Goal: Information Seeking & Learning: Learn about a topic

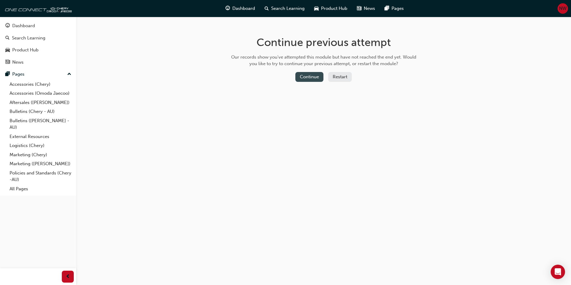
click at [312, 74] on button "Continue" at bounding box center [309, 77] width 28 height 10
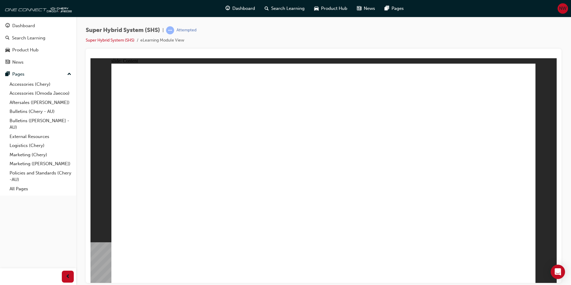
drag, startPoint x: 310, startPoint y: 163, endPoint x: 408, endPoint y: 167, distance: 98.0
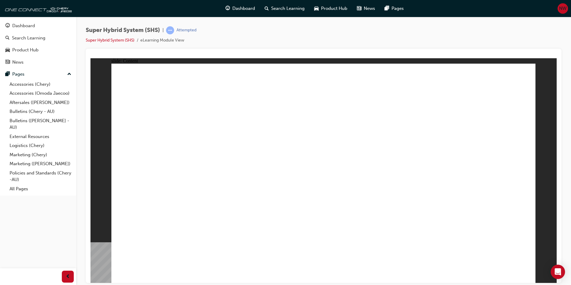
click at [49, 26] on div "Dashboard" at bounding box center [37, 25] width 65 height 7
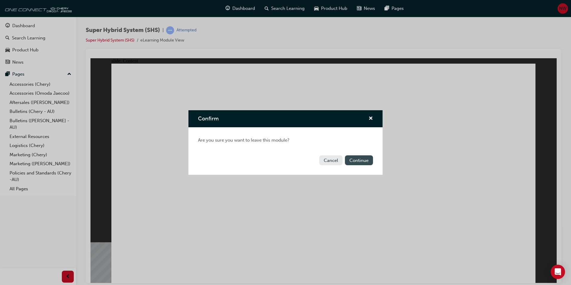
click at [365, 162] on button "Continue" at bounding box center [359, 160] width 28 height 10
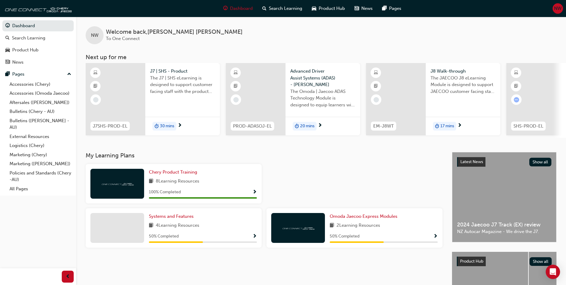
click at [280, 138] on div "NW Welcome back , Nate Wilson To One Connect Next up for me J7SHS-PROD-EL J7 | …" at bounding box center [321, 84] width 490 height 135
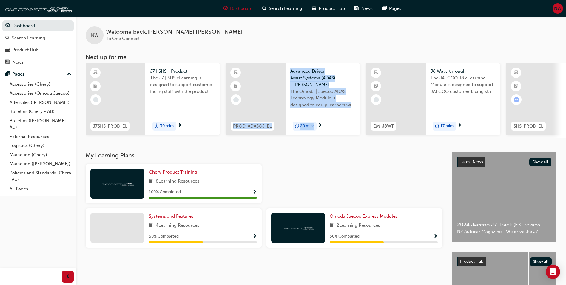
drag, startPoint x: 280, startPoint y: 137, endPoint x: 342, endPoint y: 146, distance: 62.7
click at [342, 146] on div "NW Welcome back , Nate Wilson To One Connect Next up for me J7SHS-PROD-EL J7 | …" at bounding box center [321, 84] width 490 height 135
drag, startPoint x: 342, startPoint y: 146, endPoint x: 335, endPoint y: 141, distance: 8.5
click at [335, 142] on div "NW Welcome back , Nate Wilson To One Connect Next up for me J7SHS-PROD-EL J7 | …" at bounding box center [321, 84] width 490 height 135
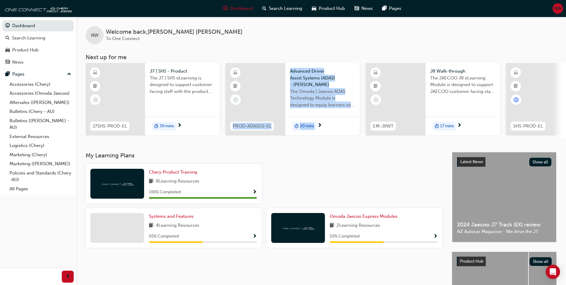
click at [335, 145] on div "NW Welcome back , Nate Wilson To One Connect Next up for me J7SHS-PROD-EL J7 | …" at bounding box center [321, 84] width 490 height 135
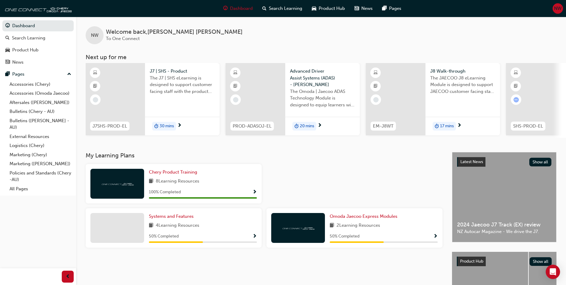
click at [324, 34] on div "NW Welcome back , Nate Wilson To One Connect" at bounding box center [321, 30] width 490 height 27
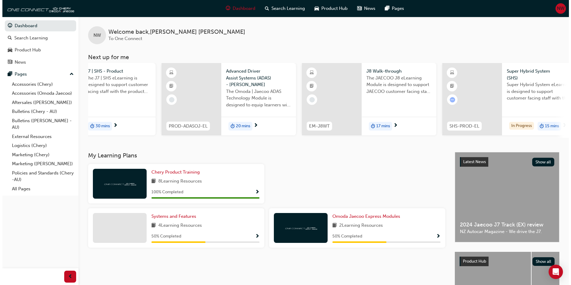
scroll to position [0, 79]
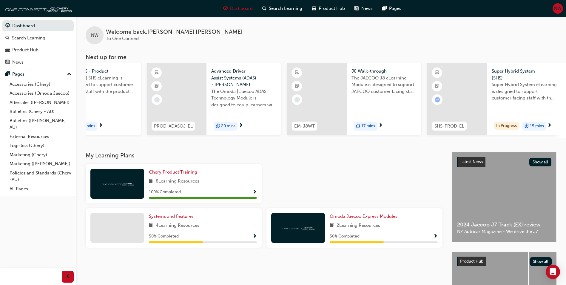
click at [537, 102] on div "Super Hybrid System eLearning is designed to support customer facing staff with…" at bounding box center [524, 93] width 65 height 24
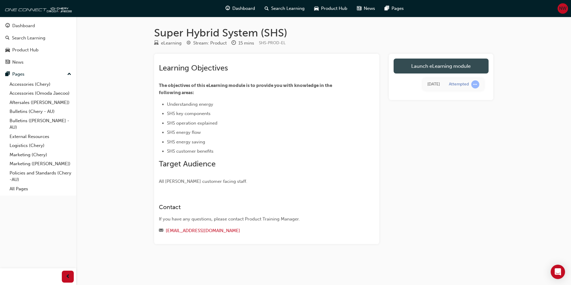
click at [456, 64] on link "Launch eLearning module" at bounding box center [441, 66] width 95 height 15
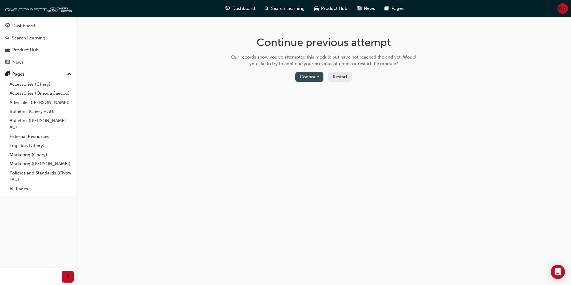
click at [310, 72] on button "Continue" at bounding box center [309, 77] width 28 height 10
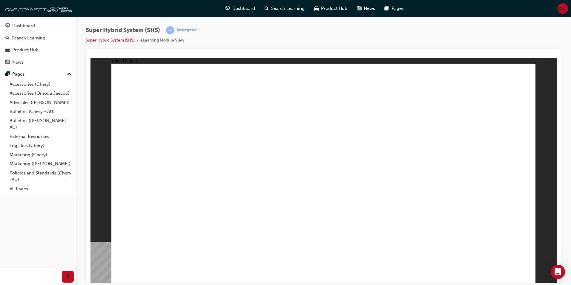
drag, startPoint x: 173, startPoint y: 162, endPoint x: 246, endPoint y: 145, distance: 74.7
drag, startPoint x: 214, startPoint y: 31, endPoint x: 195, endPoint y: 2, distance: 34.5
click at [213, 30] on div "Super Hybrid System (SHS) | Attempted Super Hybrid System (SHS) eLearning Modul…" at bounding box center [324, 37] width 476 height 22
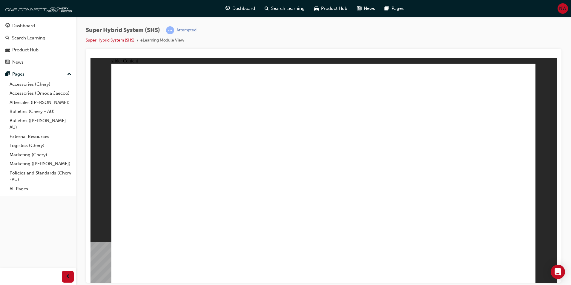
drag, startPoint x: 484, startPoint y: 194, endPoint x: 508, endPoint y: 226, distance: 39.9
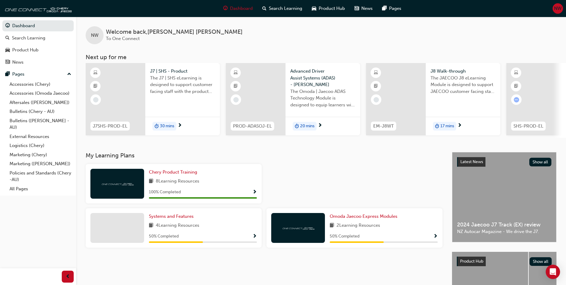
drag, startPoint x: 500, startPoint y: 136, endPoint x: 497, endPoint y: 139, distance: 4.4
click at [497, 138] on div "J7SHS-PROD-EL J7 | SHS - Product The J7 | SHS eLearning is designed to support …" at bounding box center [326, 100] width 481 height 75
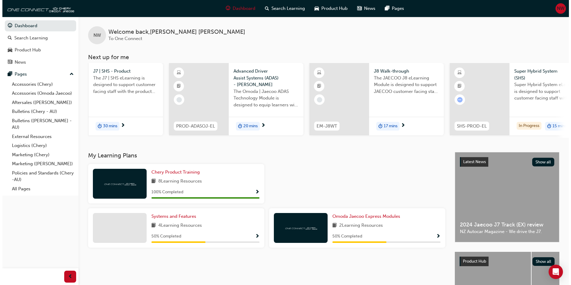
scroll to position [0, 66]
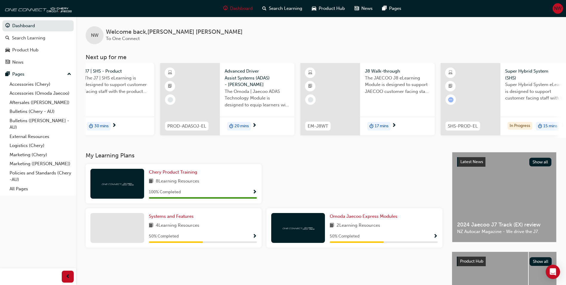
click at [524, 103] on div "Super Hybrid System eLearning is designed to support customer facing staff with…" at bounding box center [538, 93] width 65 height 24
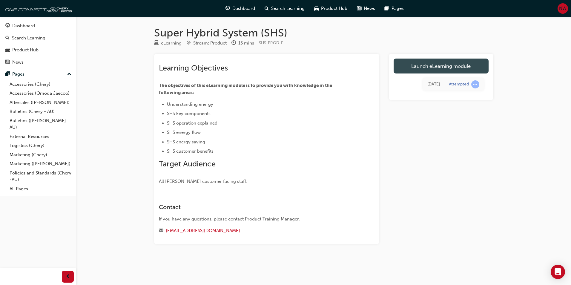
click at [428, 63] on link "Launch eLearning module" at bounding box center [441, 66] width 95 height 15
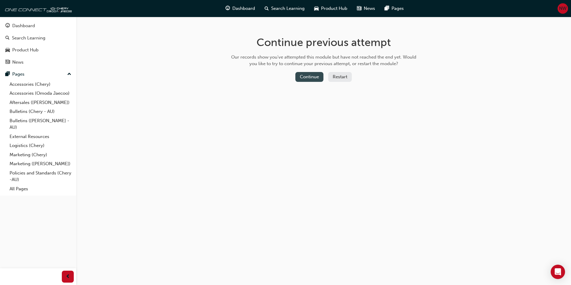
click at [315, 76] on button "Continue" at bounding box center [309, 77] width 28 height 10
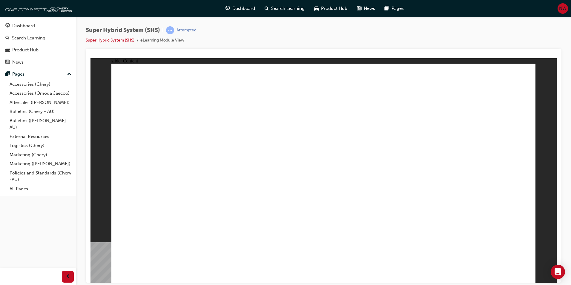
drag, startPoint x: 172, startPoint y: 151, endPoint x: 285, endPoint y: 158, distance: 113.4
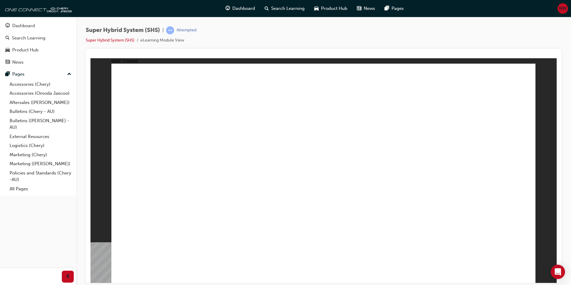
drag, startPoint x: 353, startPoint y: 225, endPoint x: 355, endPoint y: 229, distance: 3.7
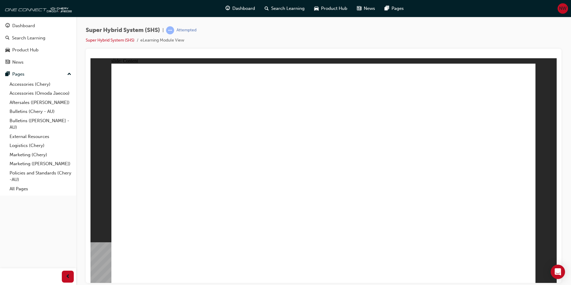
drag, startPoint x: 186, startPoint y: 169, endPoint x: 202, endPoint y: 173, distance: 16.0
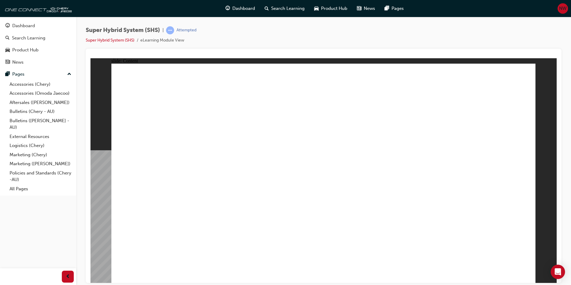
drag, startPoint x: 146, startPoint y: 200, endPoint x: 147, endPoint y: 203, distance: 3.4
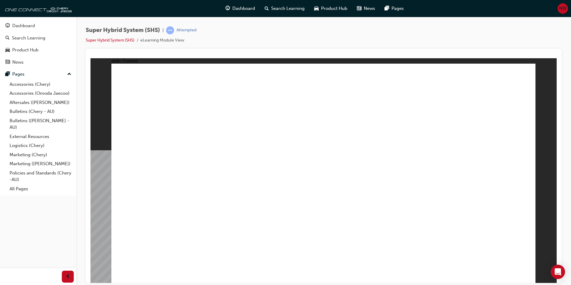
drag, startPoint x: 183, startPoint y: 226, endPoint x: 190, endPoint y: 206, distance: 21.3
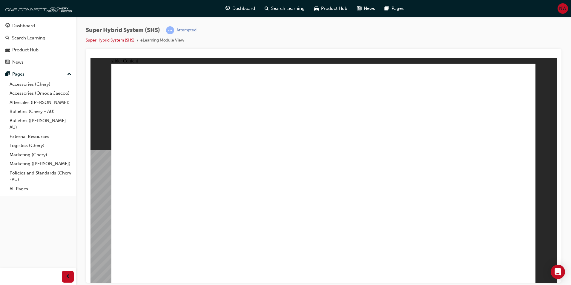
drag, startPoint x: 463, startPoint y: 124, endPoint x: 393, endPoint y: 155, distance: 76.0
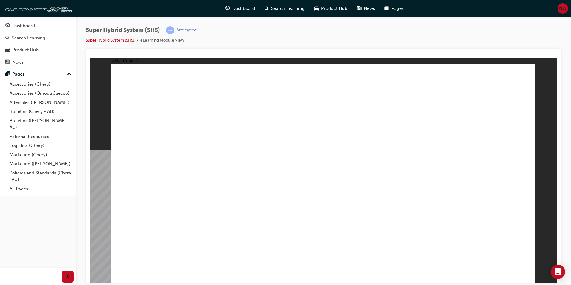
drag, startPoint x: 471, startPoint y: 221, endPoint x: 458, endPoint y: 226, distance: 13.8
drag, startPoint x: 458, startPoint y: 226, endPoint x: 511, endPoint y: 242, distance: 54.4
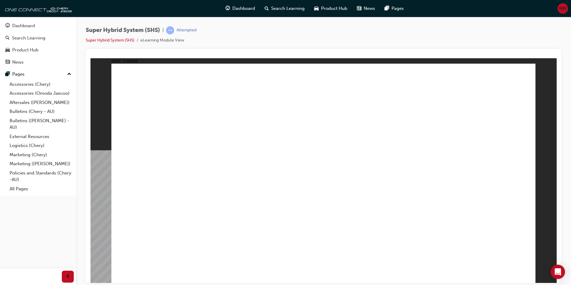
drag, startPoint x: 311, startPoint y: 231, endPoint x: 340, endPoint y: 232, distance: 28.1
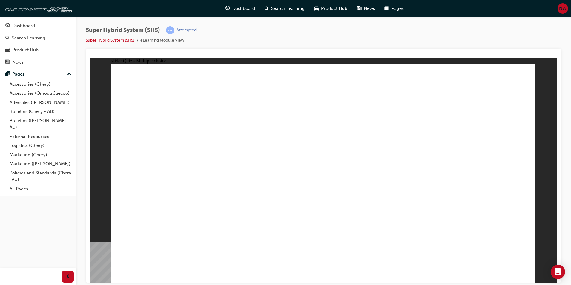
radio input "false"
radio input "true"
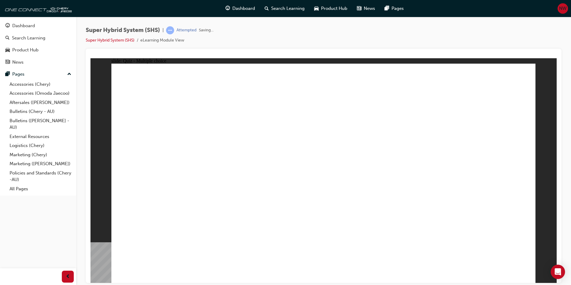
radio input "true"
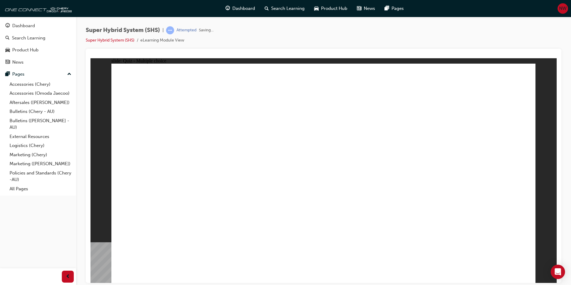
radio input "true"
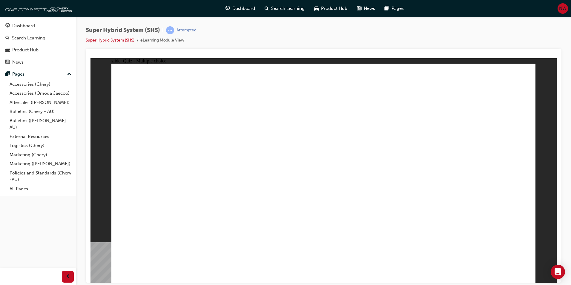
radio input "true"
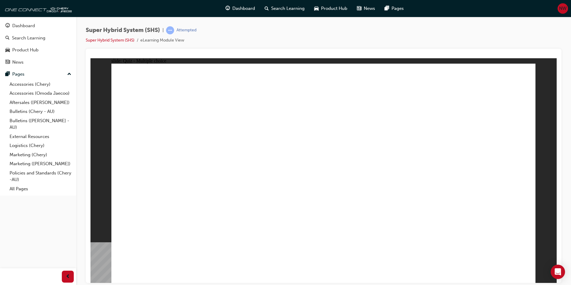
radio input "true"
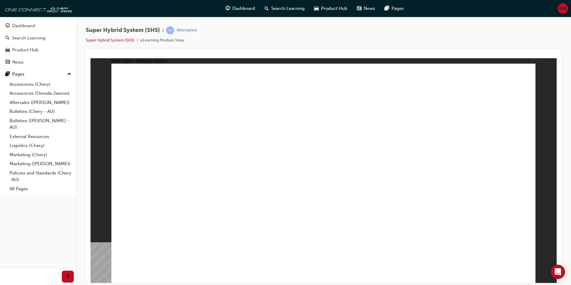
radio input "true"
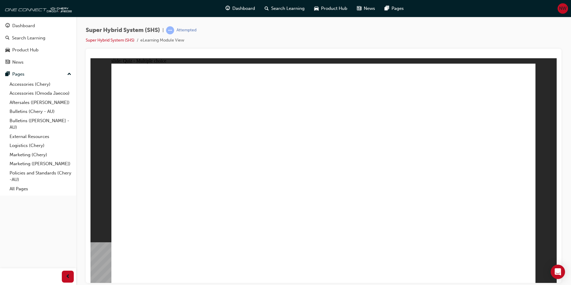
radio input "true"
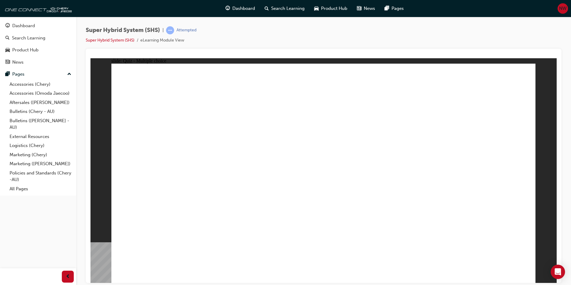
radio input "true"
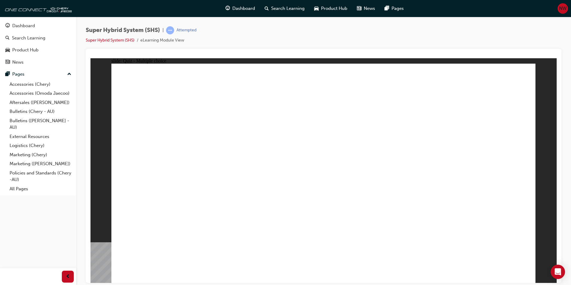
radio input "true"
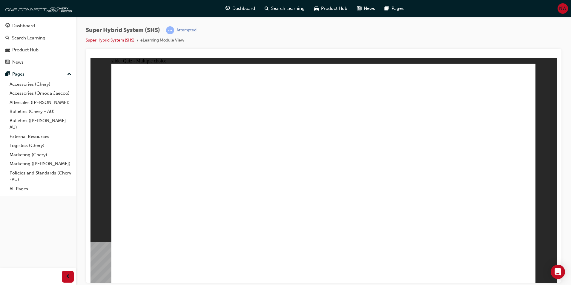
radio input "true"
drag, startPoint x: 324, startPoint y: 217, endPoint x: 325, endPoint y: 213, distance: 3.8
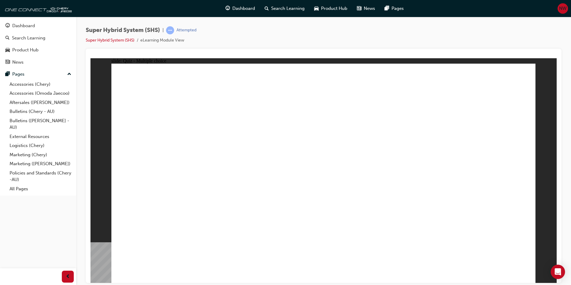
radio input "true"
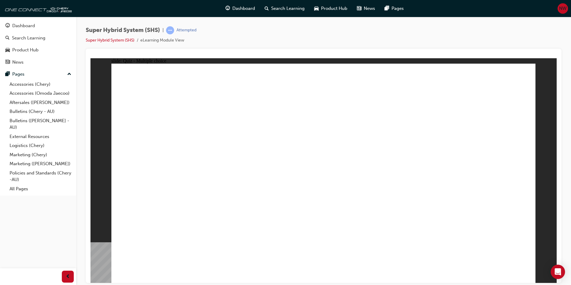
radio input "true"
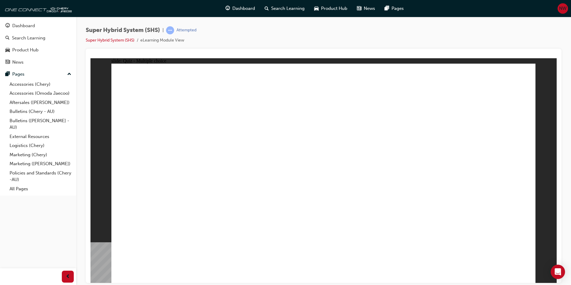
radio input "true"
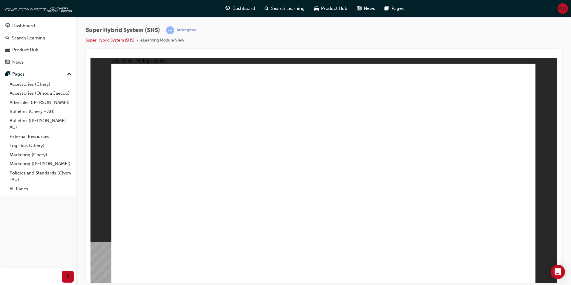
radio input "true"
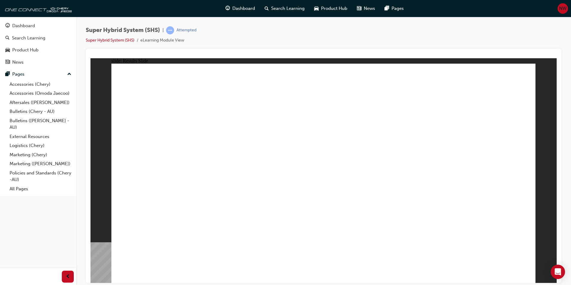
radio input "true"
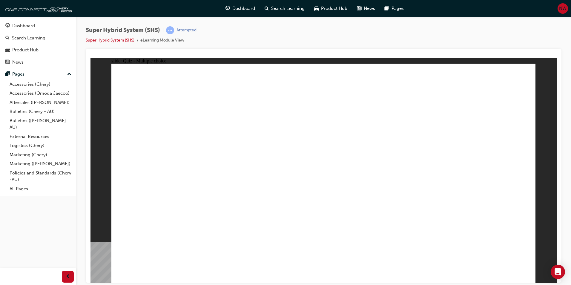
radio input "true"
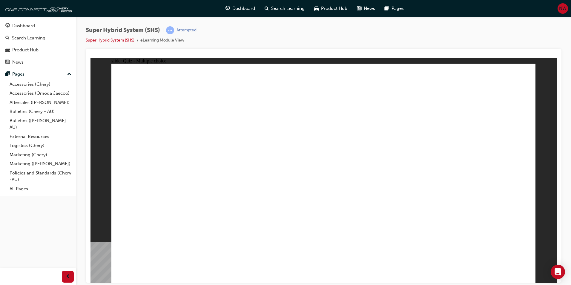
radio input "true"
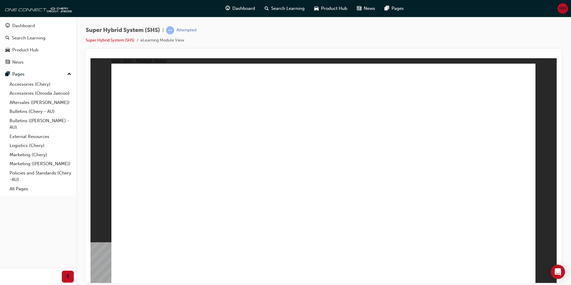
radio input "true"
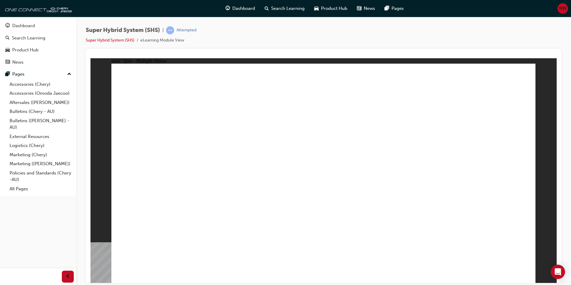
radio input "true"
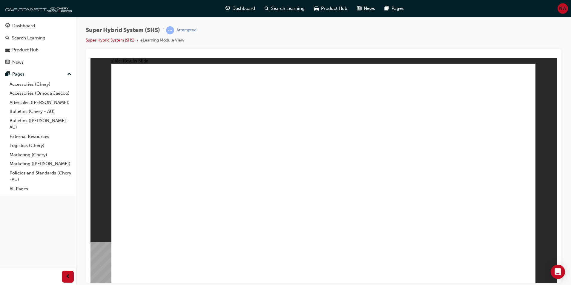
radio input "true"
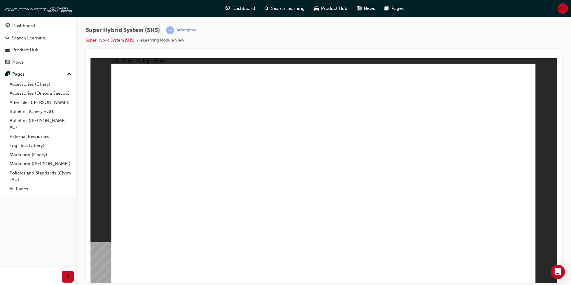
radio input "true"
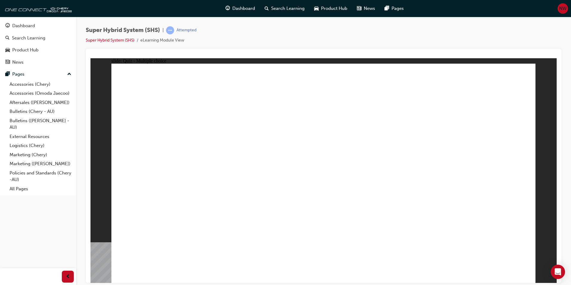
drag, startPoint x: 370, startPoint y: 146, endPoint x: 367, endPoint y: 146, distance: 3.6
radio input "true"
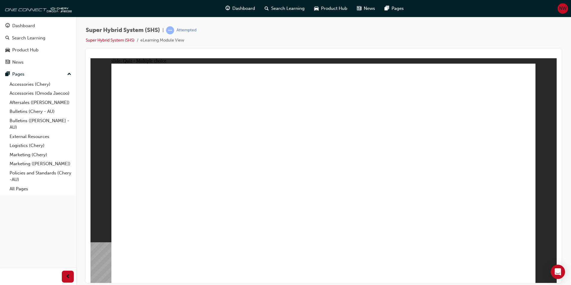
radio input "true"
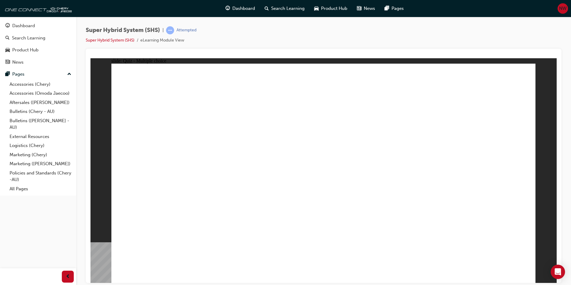
radio input "true"
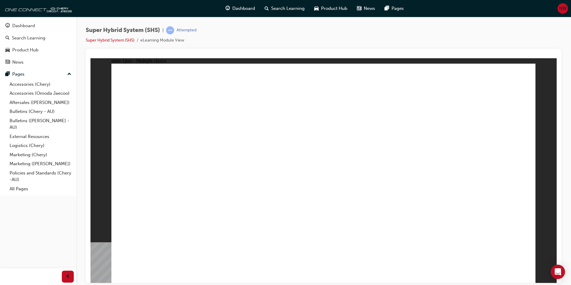
radio input "true"
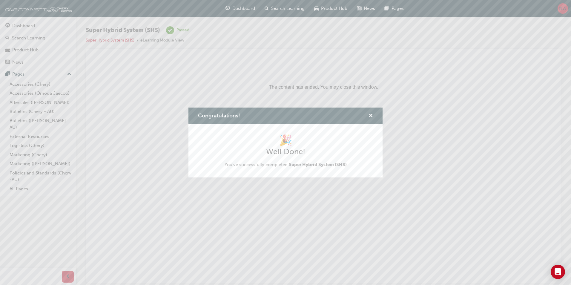
click at [367, 116] on div "Congratulations!" at bounding box center [368, 115] width 9 height 7
click at [370, 115] on span "cross-icon" at bounding box center [370, 115] width 4 height 5
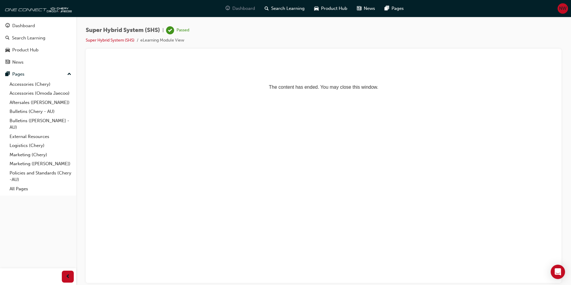
click at [235, 8] on span "Dashboard" at bounding box center [243, 8] width 23 height 7
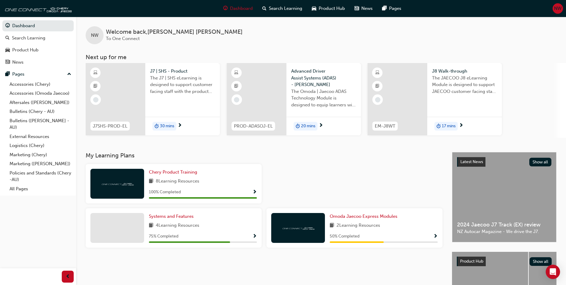
click at [420, 84] on div at bounding box center [398, 99] width 60 height 72
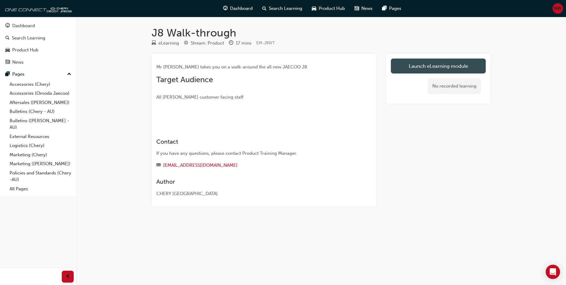
click at [414, 67] on link "Launch eLearning module" at bounding box center [438, 66] width 95 height 15
